Goal: Information Seeking & Learning: Learn about a topic

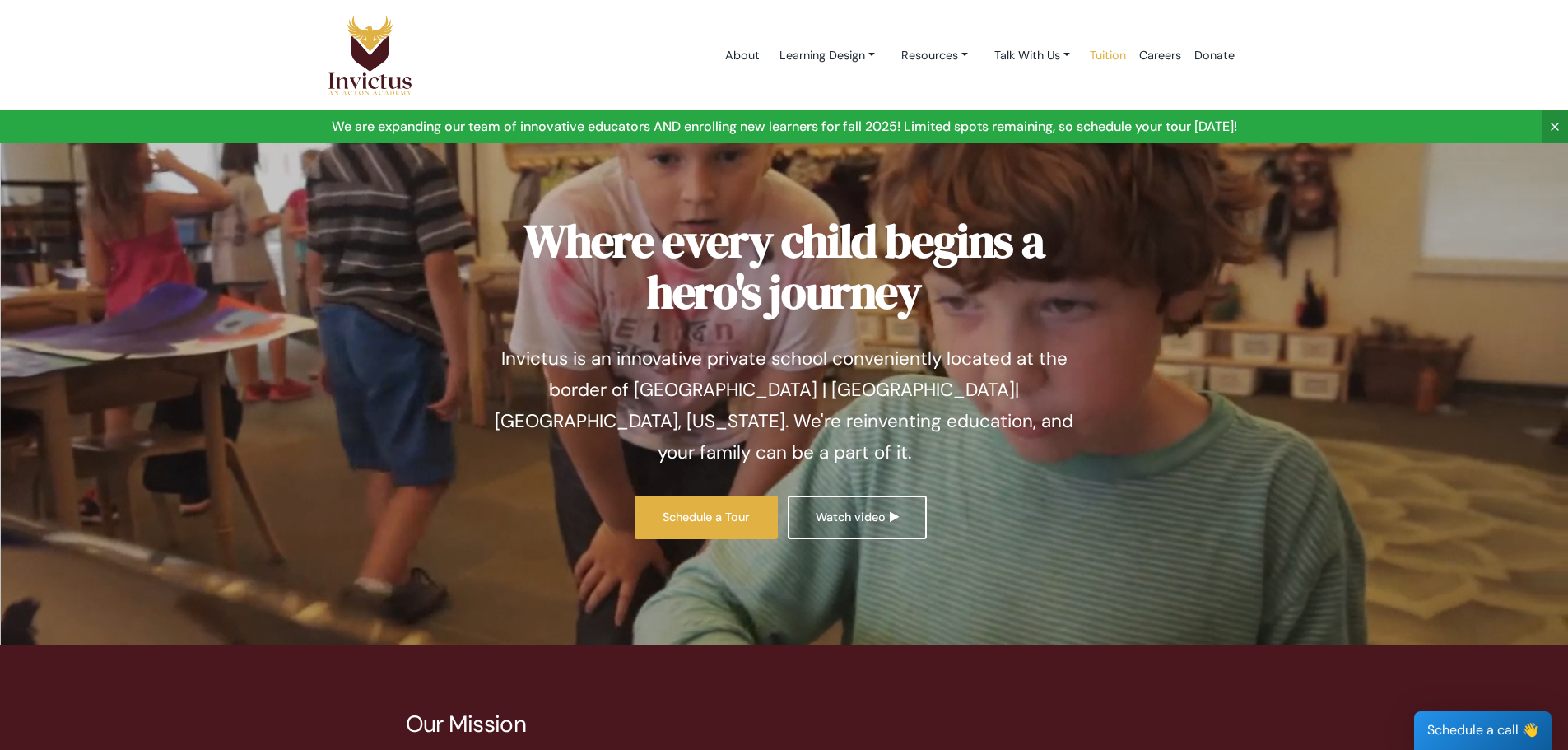
click at [1096, 59] on link "Tuition" at bounding box center [1108, 55] width 49 height 70
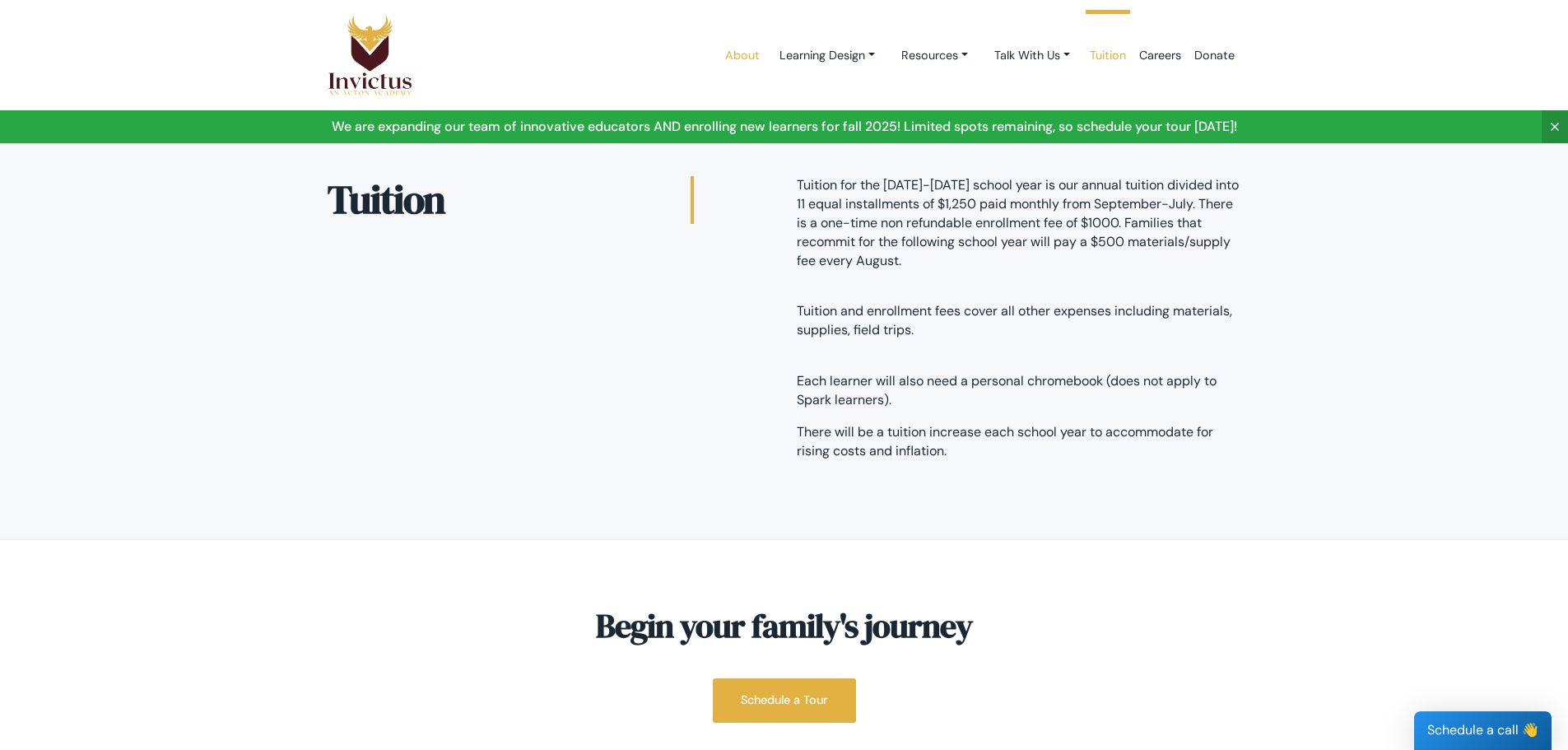
click at [745, 60] on link "About" at bounding box center [742, 55] width 48 height 70
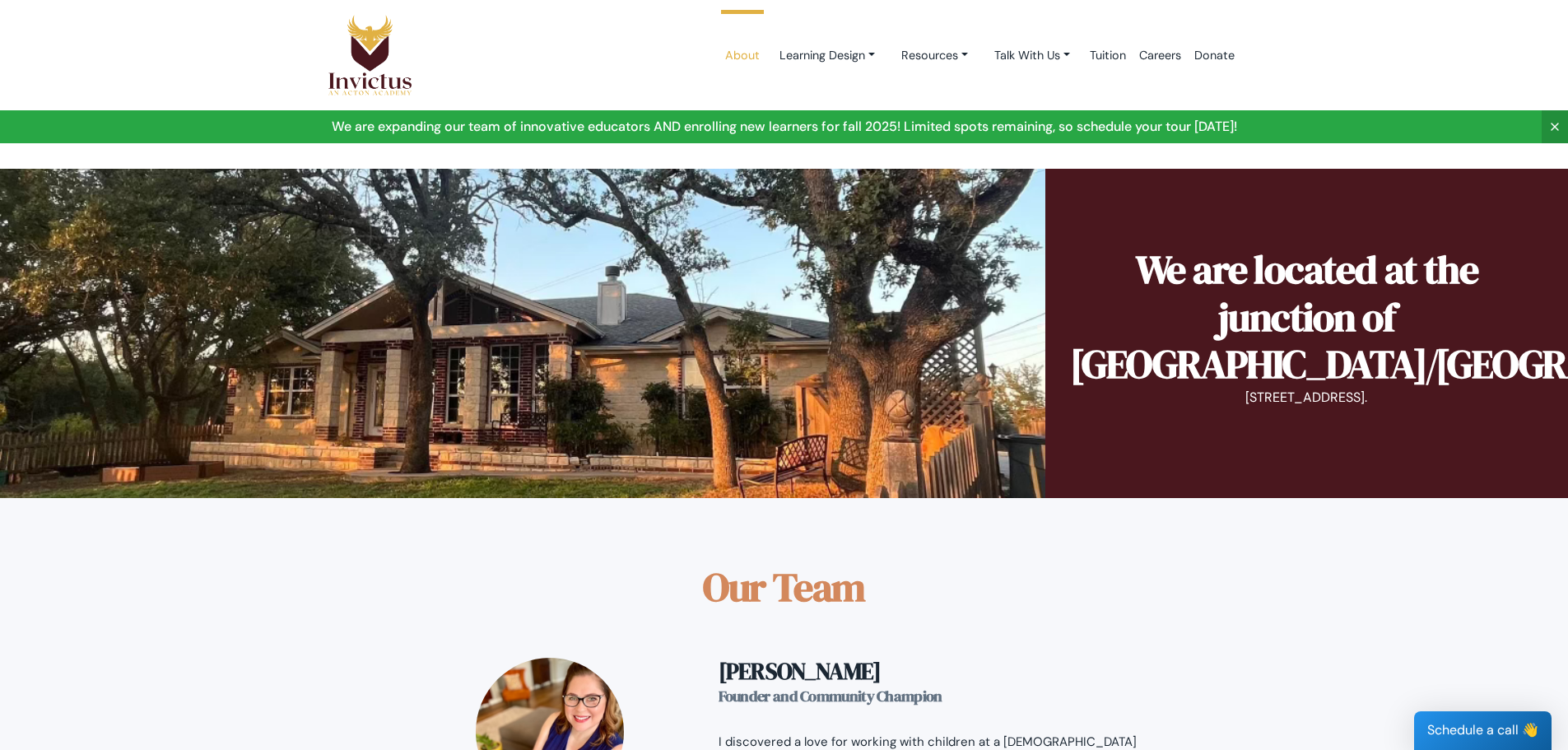
scroll to position [741, 0]
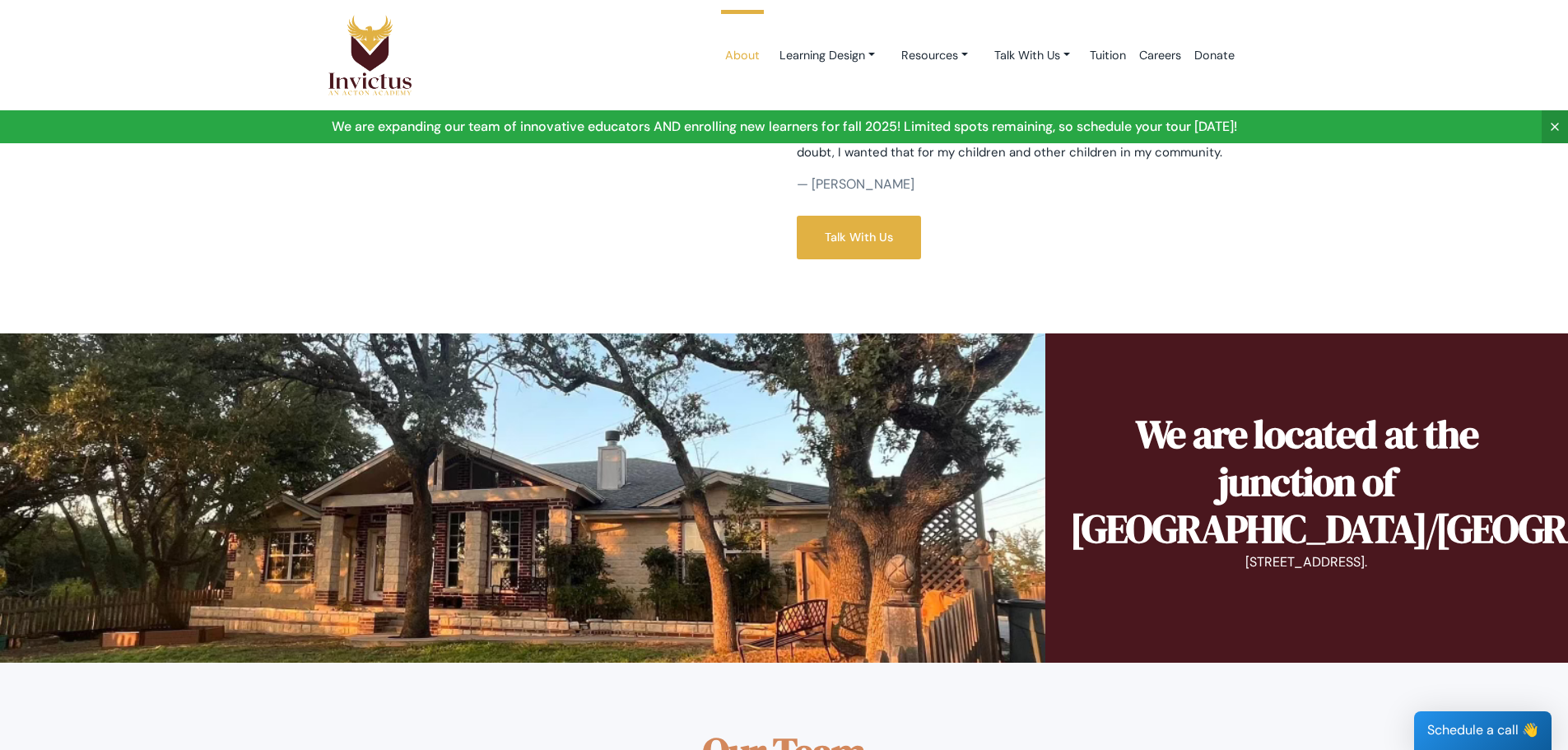
drag, startPoint x: 607, startPoint y: 524, endPoint x: 546, endPoint y: 492, distance: 68.9
click at [546, 492] on div at bounding box center [523, 498] width 1045 height 329
